Goal: Use online tool/utility: Utilize a website feature to perform a specific function

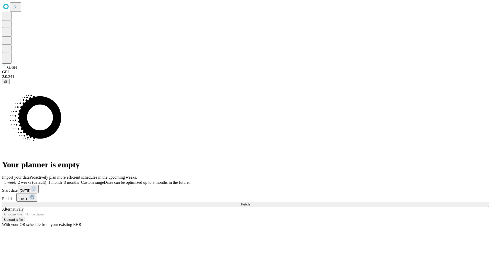
click at [250, 203] on span "Fetch" at bounding box center [245, 205] width 8 height 4
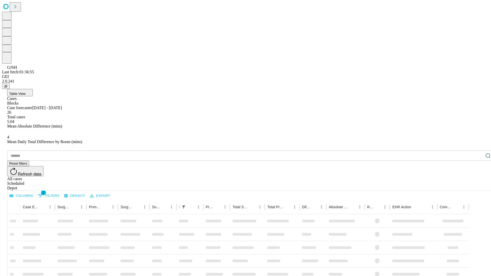
click at [26, 92] on span "Table View" at bounding box center [17, 94] width 16 height 4
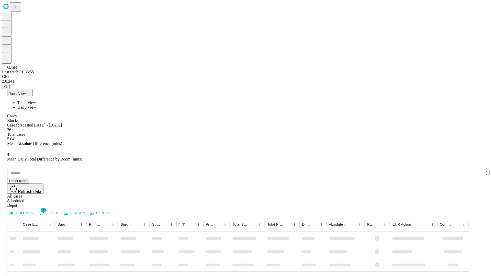
click at [36, 105] on span "Daily View" at bounding box center [26, 107] width 19 height 4
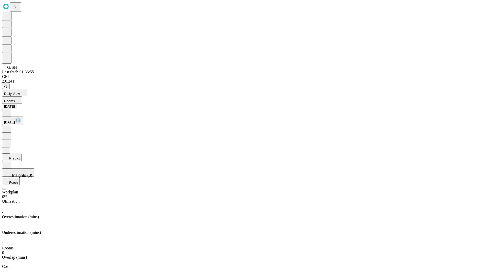
click at [22, 154] on button "Predict" at bounding box center [12, 157] width 20 height 7
